Goal: Information Seeking & Learning: Compare options

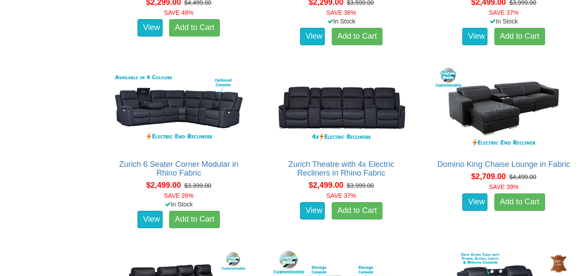
scroll to position [1037, 0]
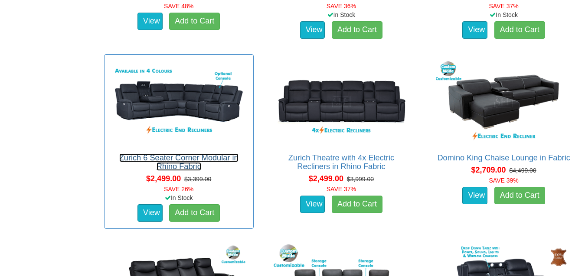
click at [191, 158] on link "Zurich 6 Seater Corner Modular in Rhino Fabric" at bounding box center [178, 161] width 119 height 17
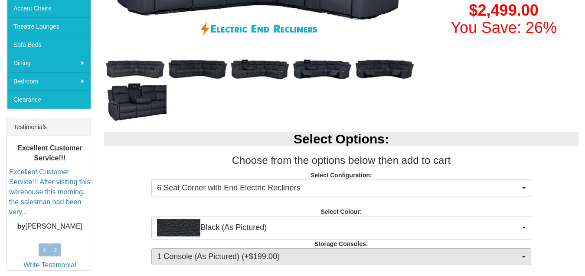
scroll to position [260, 0]
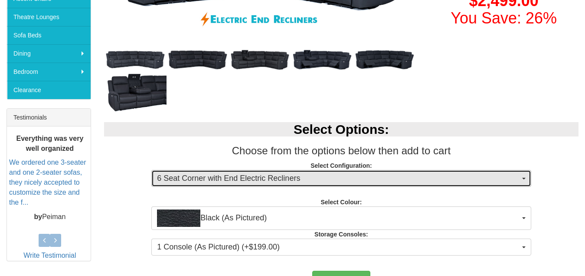
click at [524, 179] on button "6 Seat Corner with End Electric Recliners" at bounding box center [341, 178] width 380 height 17
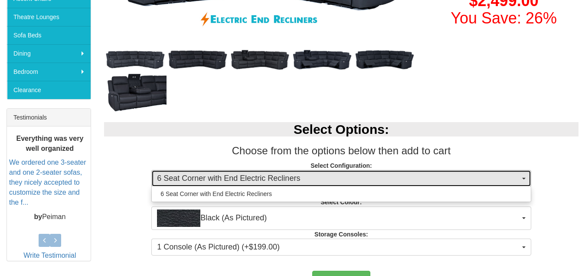
click at [524, 179] on button "6 Seat Corner with End Electric Recliners" at bounding box center [341, 178] width 380 height 17
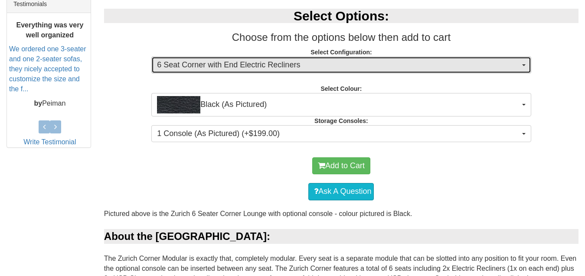
scroll to position [391, 0]
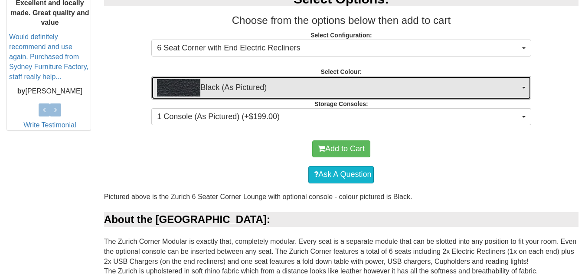
click at [524, 89] on button "Black (As Pictured)" at bounding box center [341, 87] width 380 height 23
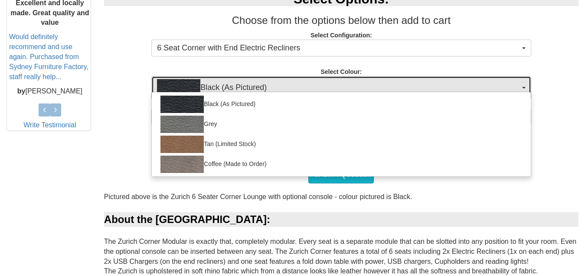
click at [524, 89] on button "Black (As Pictured)" at bounding box center [341, 87] width 380 height 23
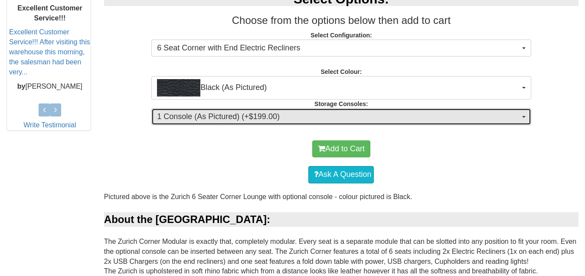
click at [524, 115] on button "1 Console (As Pictured) (+$199.00)" at bounding box center [341, 116] width 380 height 17
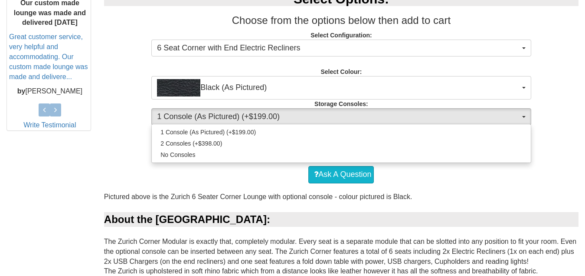
click at [562, 175] on div "Ask A Question" at bounding box center [341, 174] width 466 height 26
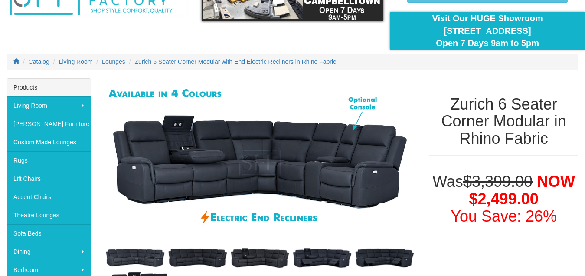
scroll to position [78, 0]
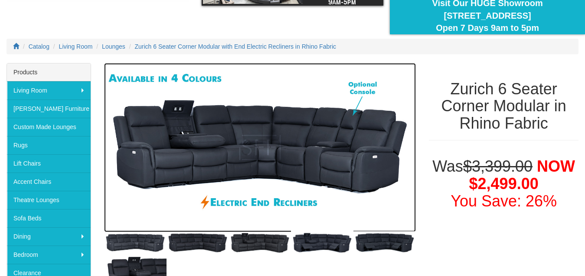
click at [276, 154] on img at bounding box center [260, 147] width 312 height 169
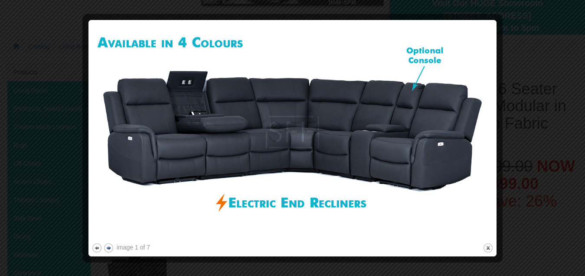
click at [111, 246] on button "next" at bounding box center [108, 247] width 11 height 11
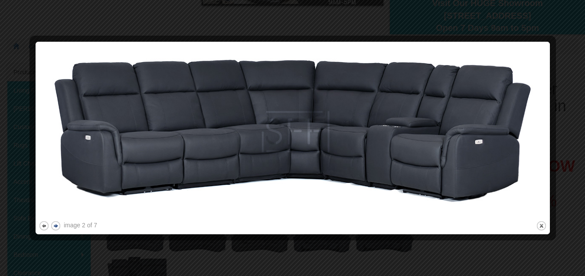
click at [53, 226] on button "next" at bounding box center [55, 225] width 11 height 11
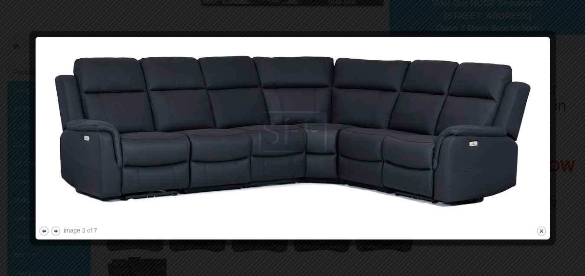
click at [40, 231] on button "previous" at bounding box center [44, 230] width 11 height 11
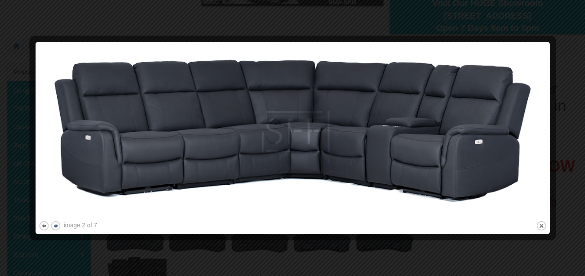
click at [56, 223] on button "next" at bounding box center [55, 225] width 11 height 11
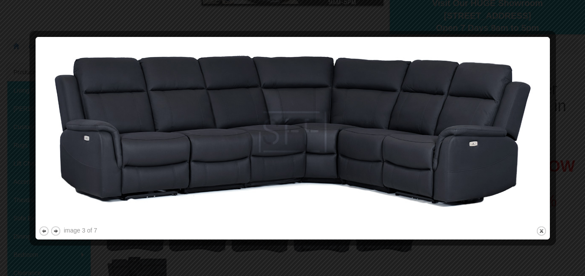
click at [56, 223] on img at bounding box center [293, 132] width 509 height 184
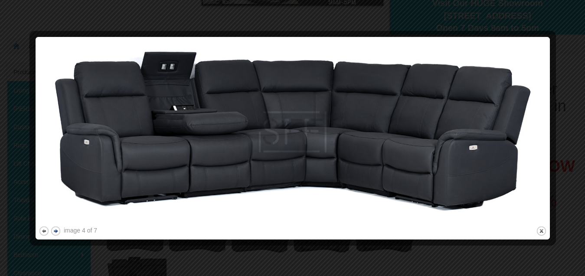
click at [53, 231] on button "next" at bounding box center [55, 230] width 11 height 11
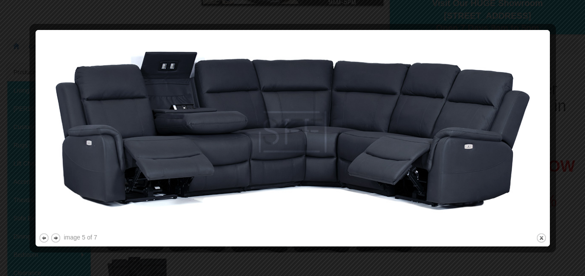
click at [53, 231] on div "image 5 of 7 previous next close" at bounding box center [293, 138] width 509 height 210
click at [54, 238] on button "next" at bounding box center [55, 237] width 11 height 11
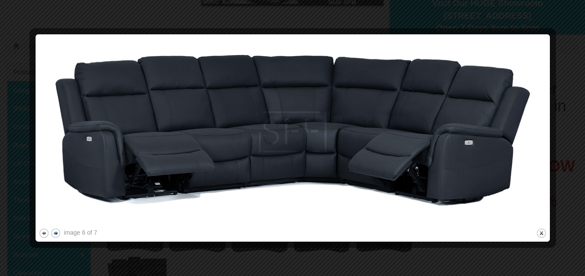
click at [56, 234] on button "next" at bounding box center [55, 232] width 11 height 11
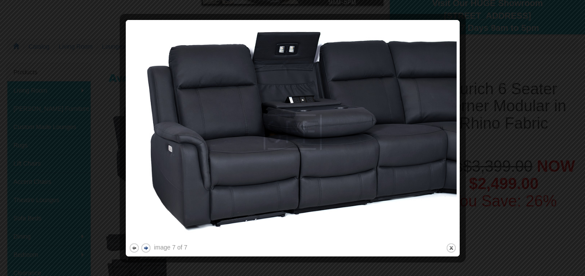
click at [148, 244] on button "next" at bounding box center [146, 247] width 11 height 11
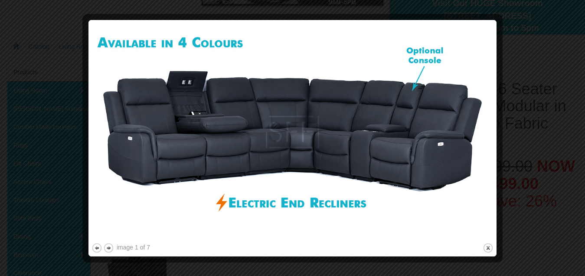
click at [563, 51] on div at bounding box center [292, 138] width 585 height 276
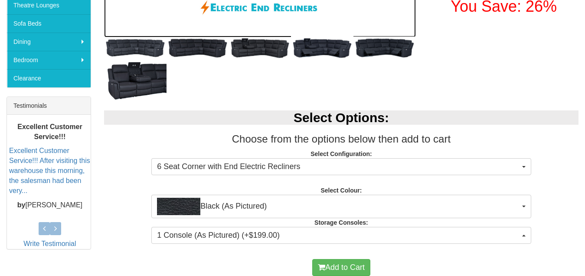
scroll to position [295, 0]
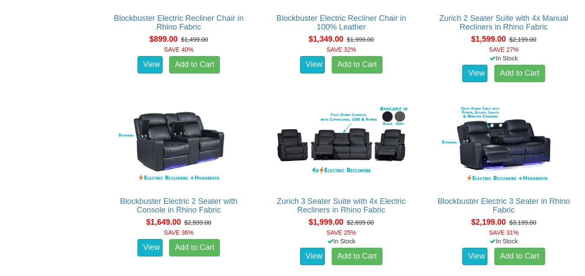
scroll to position [647, 0]
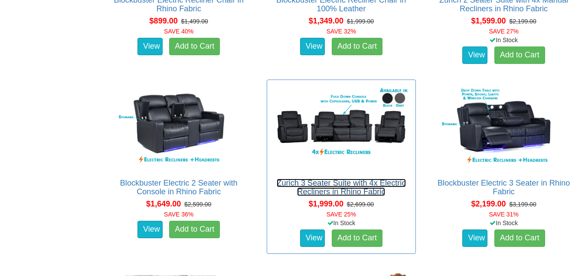
click at [335, 187] on link "Zurich 3 Seater Suite with 4x Electric Recliners in Rhino Fabric" at bounding box center [341, 186] width 129 height 17
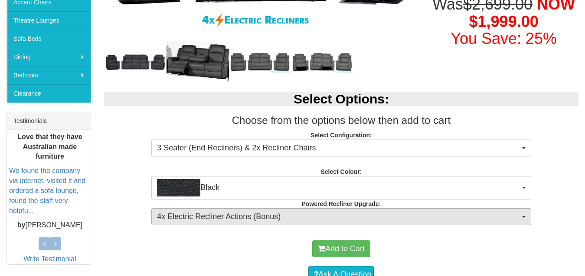
scroll to position [260, 0]
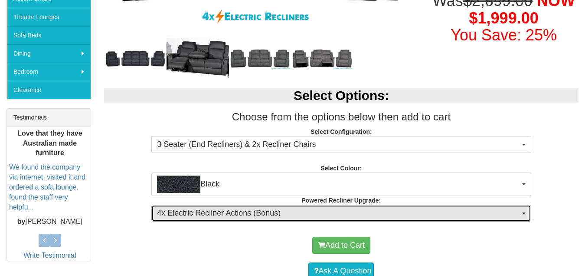
click at [521, 215] on button "4x Electric Recliner Actions (Bonus)" at bounding box center [341, 212] width 380 height 17
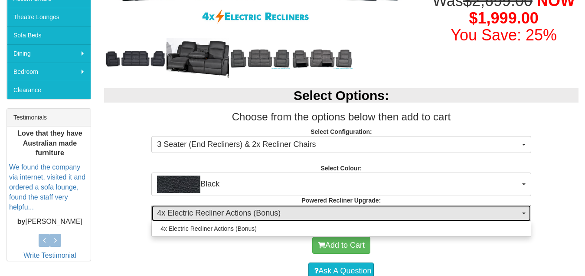
click at [521, 215] on button "4x Electric Recliner Actions (Bonus)" at bounding box center [341, 212] width 380 height 17
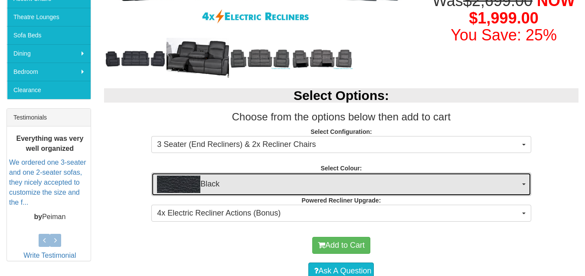
click at [526, 185] on button "Black" at bounding box center [341, 183] width 380 height 23
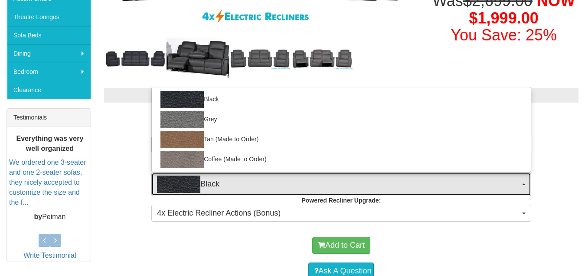
click at [526, 185] on button "Black" at bounding box center [341, 183] width 380 height 23
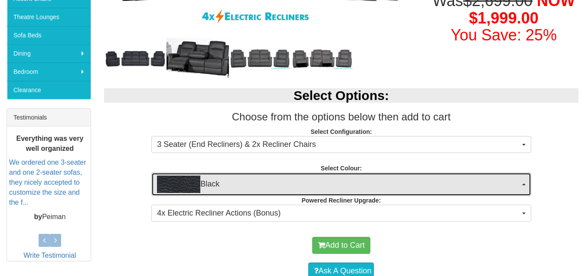
click at [526, 185] on button "Black" at bounding box center [341, 183] width 380 height 23
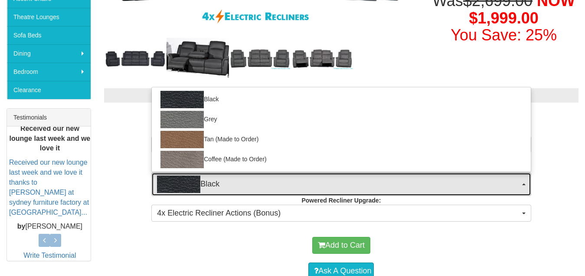
click at [526, 185] on button "Black" at bounding box center [341, 183] width 380 height 23
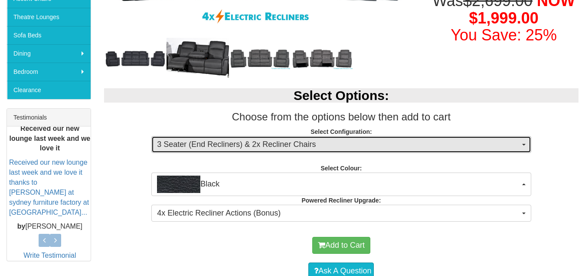
click at [523, 145] on span "button" at bounding box center [524, 145] width 3 height 2
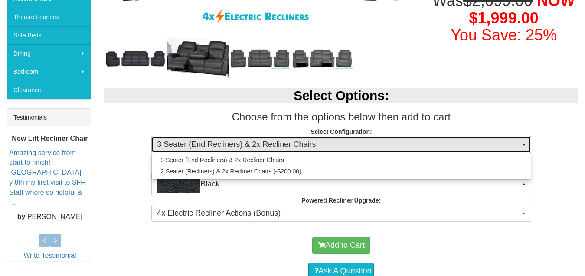
click at [523, 145] on span "button" at bounding box center [524, 145] width 3 height 2
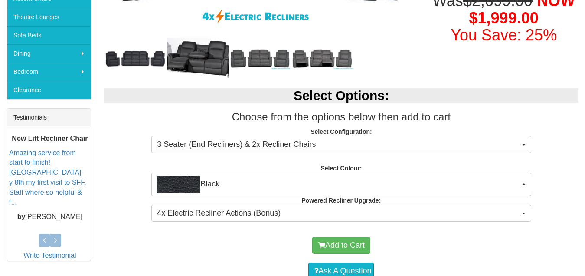
click at [537, 108] on div "Select Options: Choose from the options below then add to cart Select Configura…" at bounding box center [342, 153] width 488 height 148
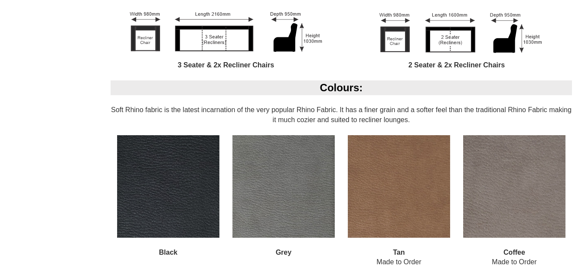
scroll to position [651, 0]
